Goal: Share content

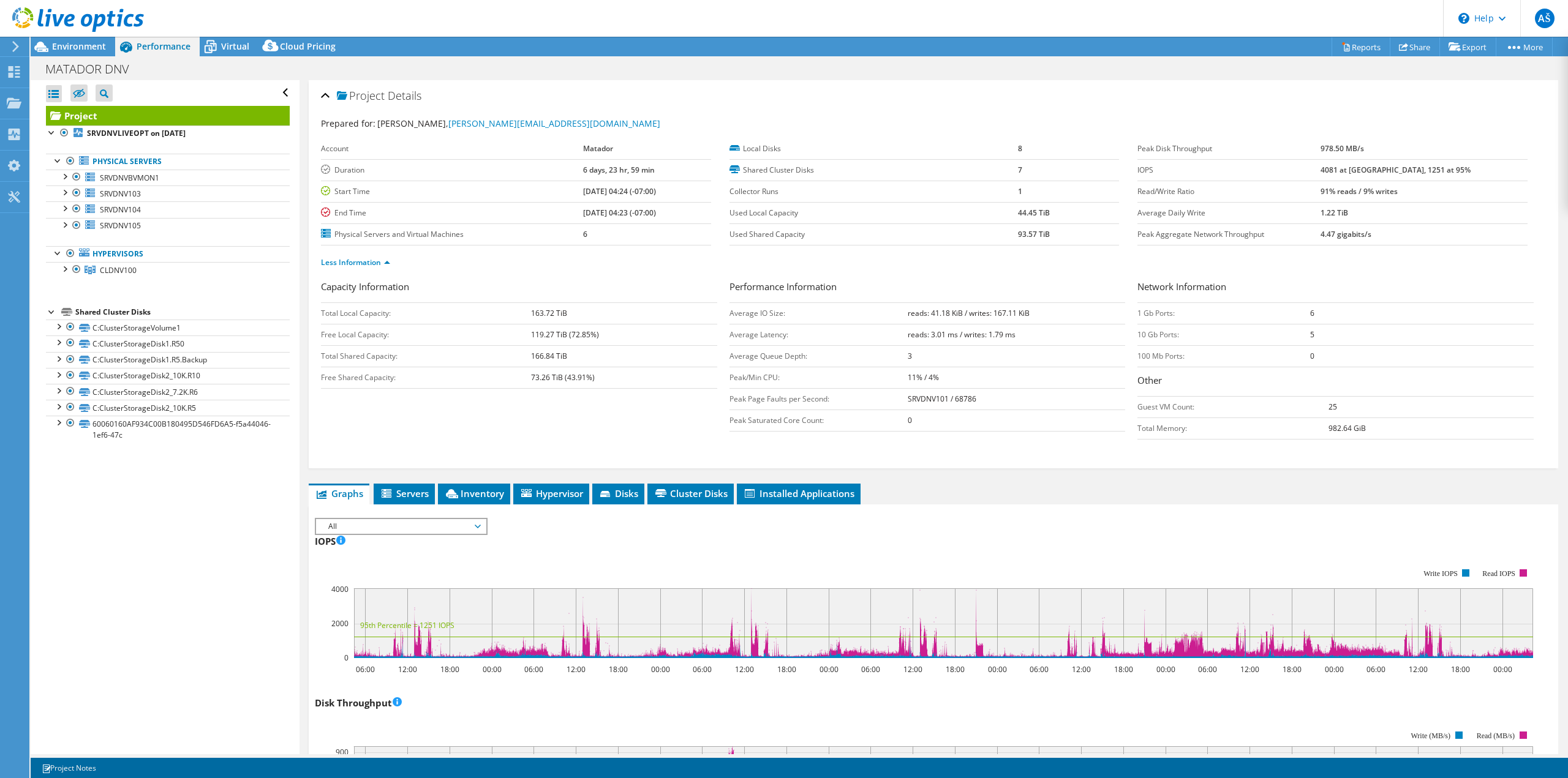
select select "USD"
click at [1413, 43] on link "Share" at bounding box center [1415, 47] width 50 height 19
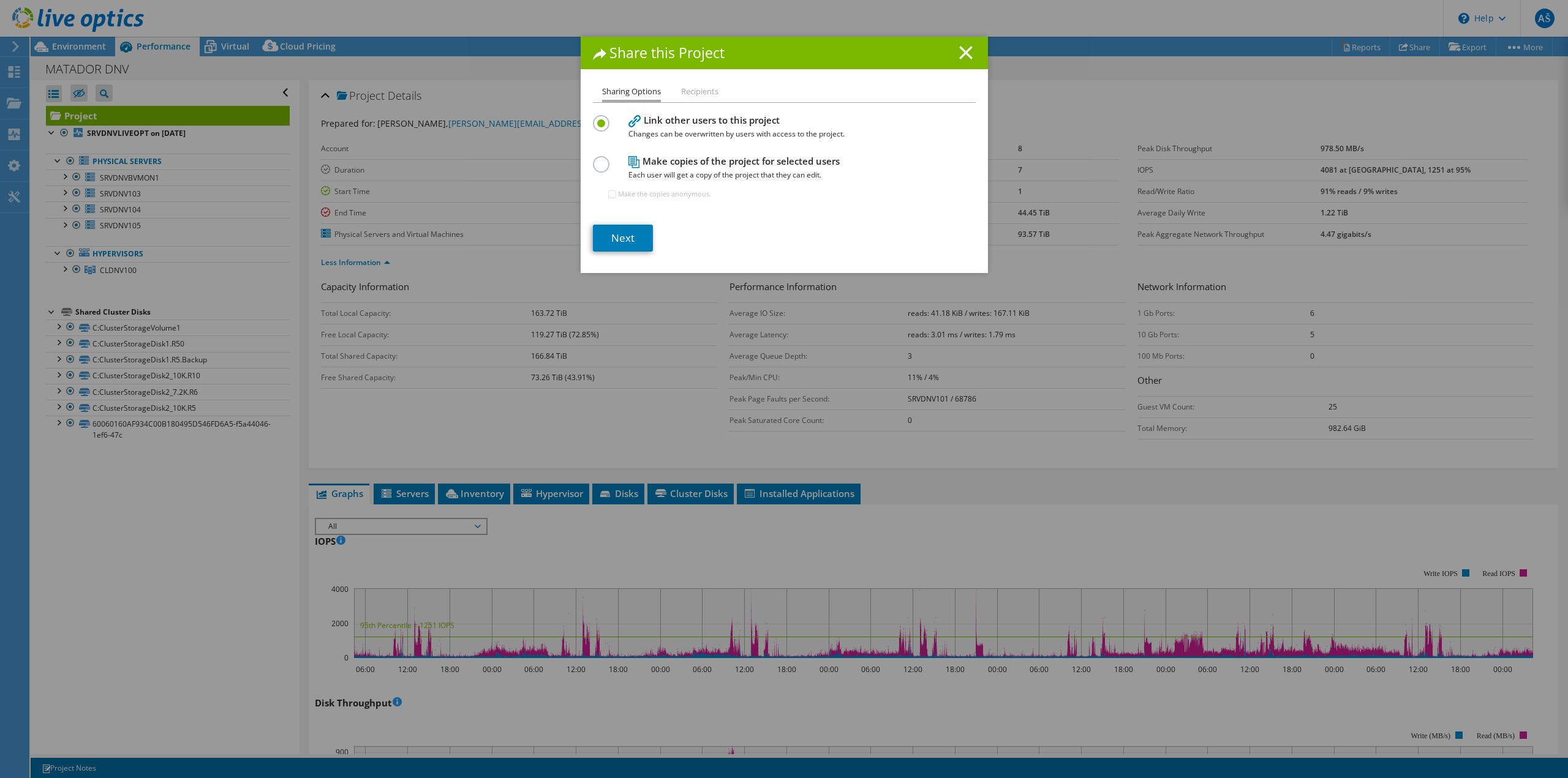
click at [959, 48] on line at bounding box center [966, 53] width 13 height 13
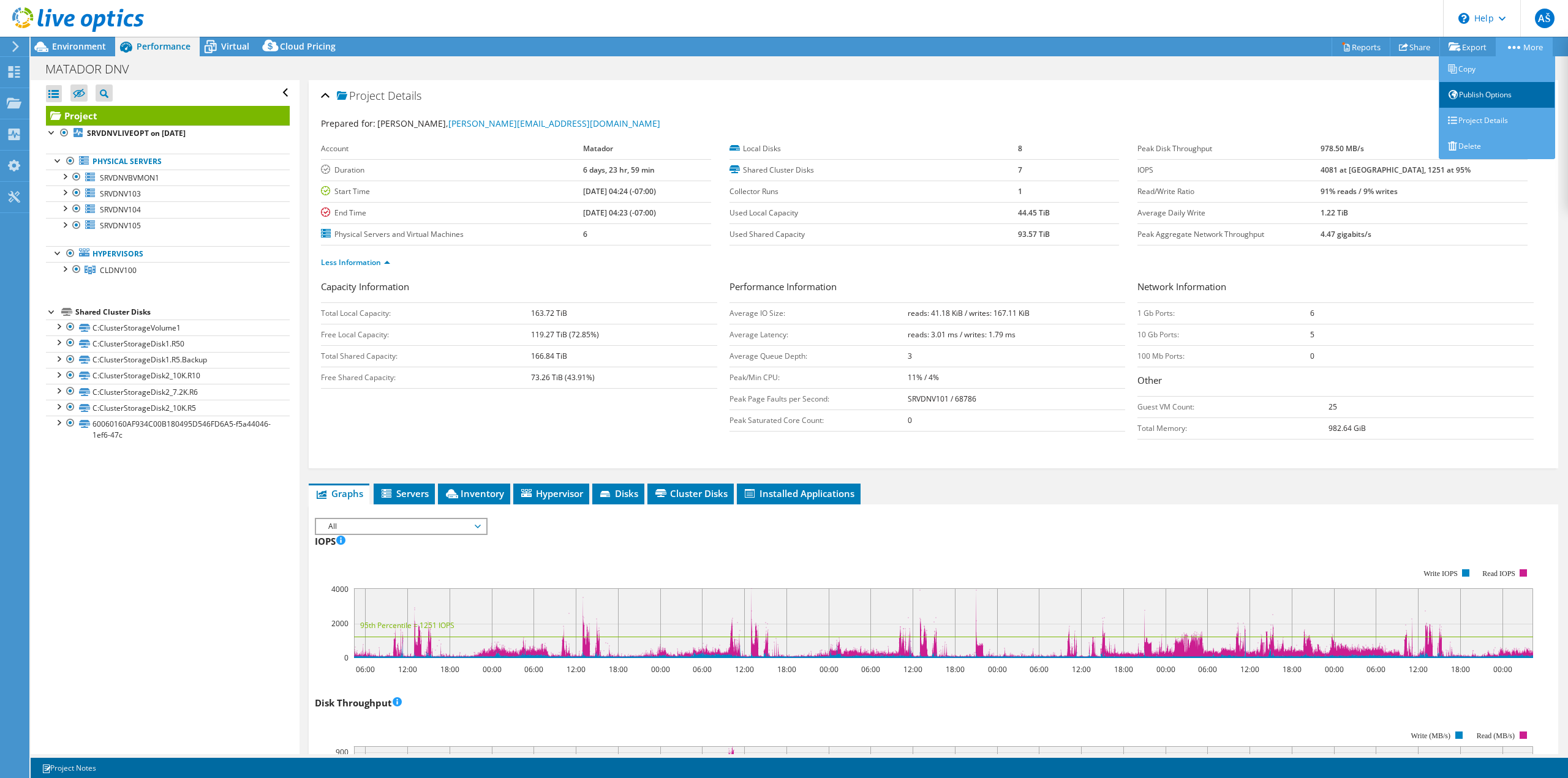
click at [1491, 96] on link "Publish Options" at bounding box center [1496, 95] width 116 height 26
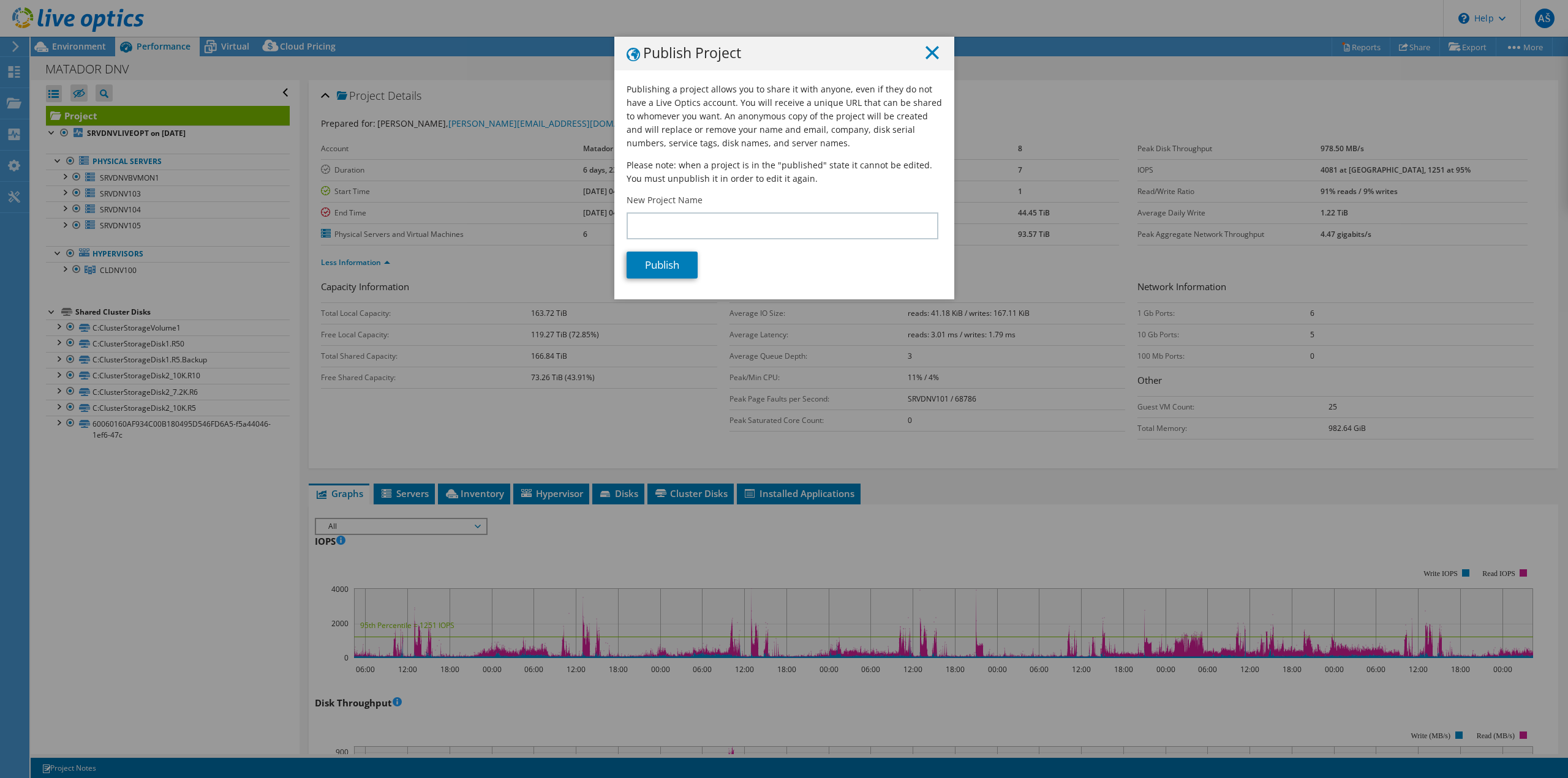
click at [930, 52] on icon at bounding box center [932, 52] width 13 height 13
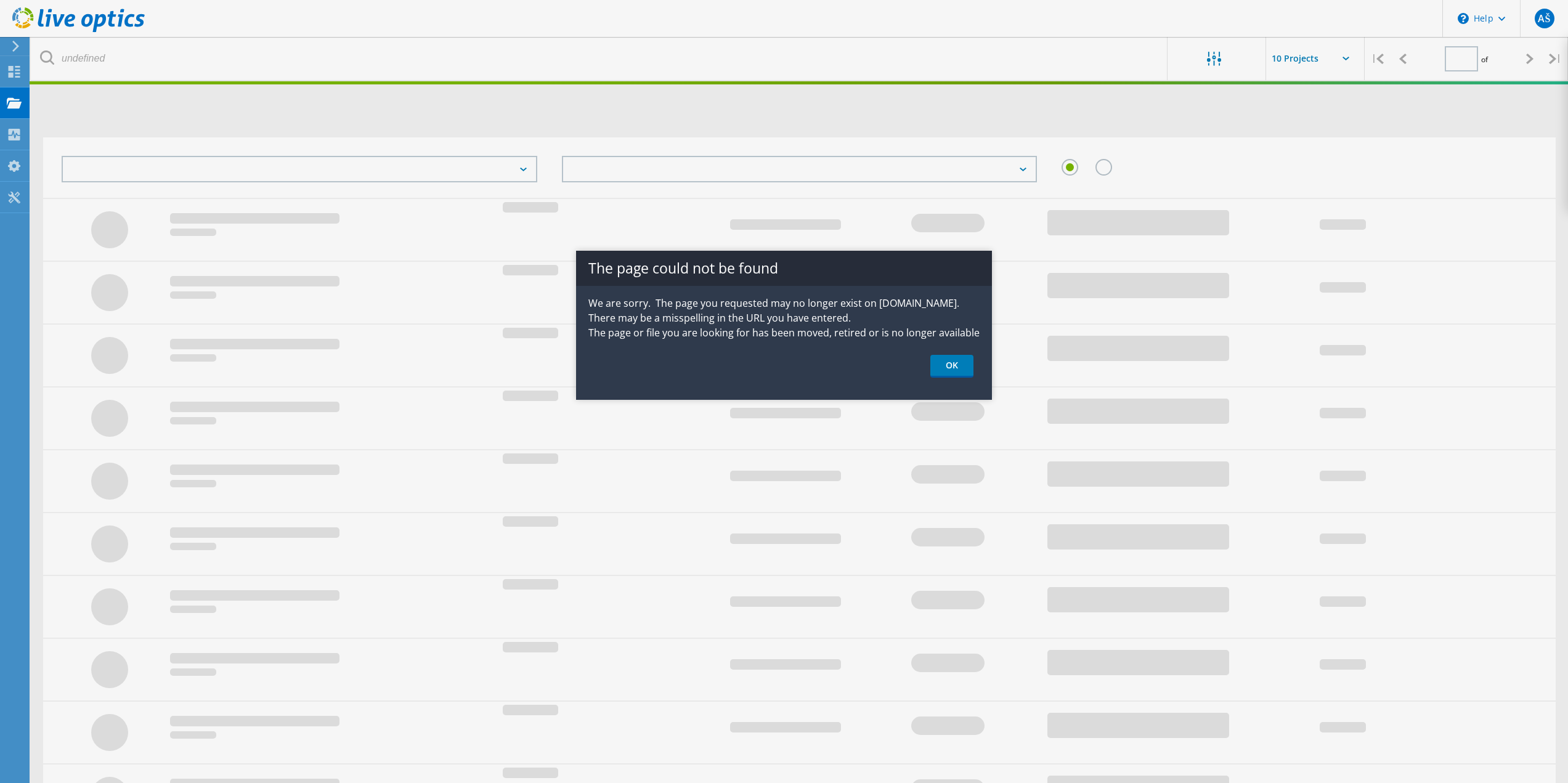
type input "1"
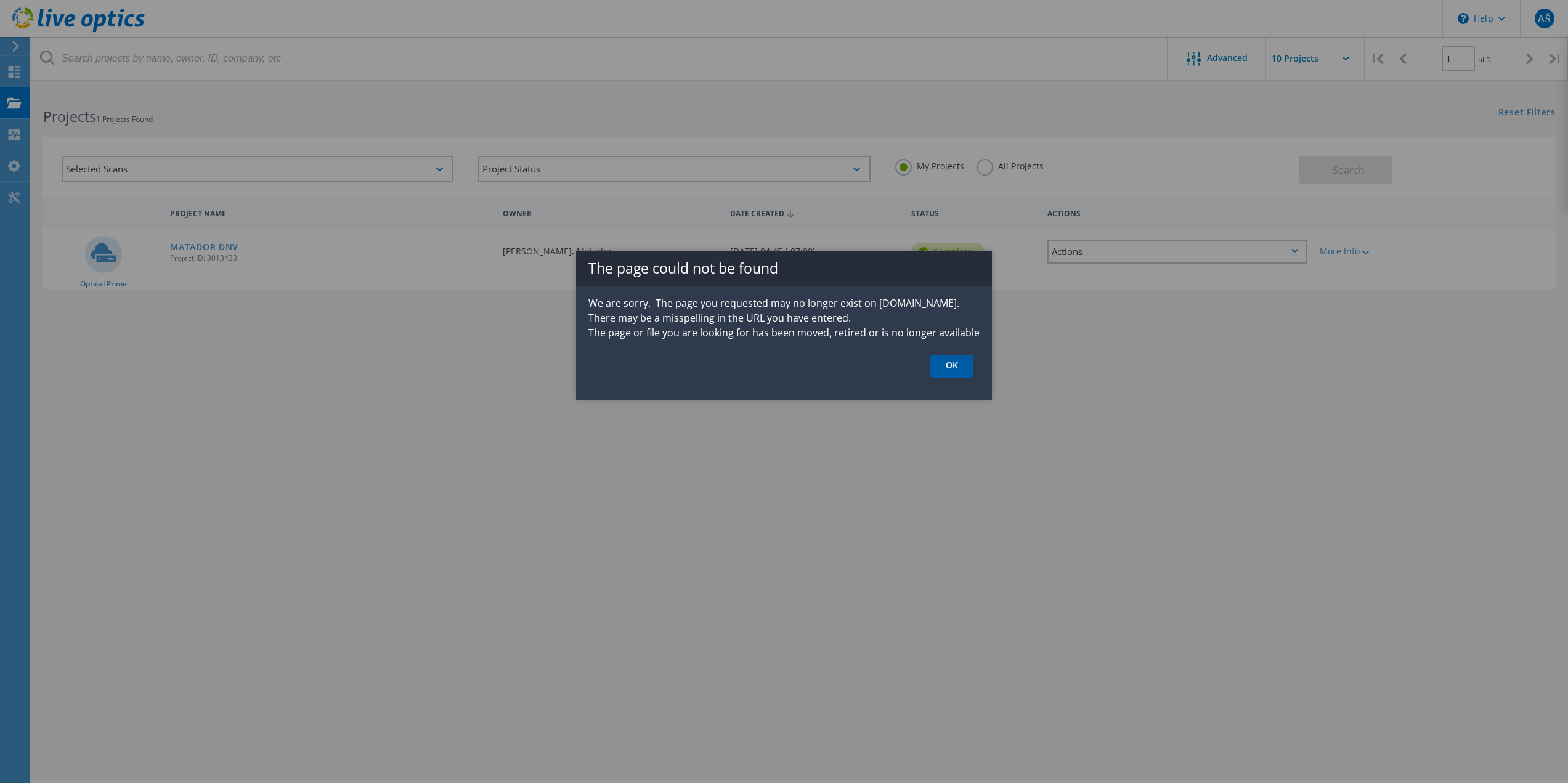
click at [958, 366] on link "OK" at bounding box center [952, 366] width 43 height 23
